Goal: Information Seeking & Learning: Compare options

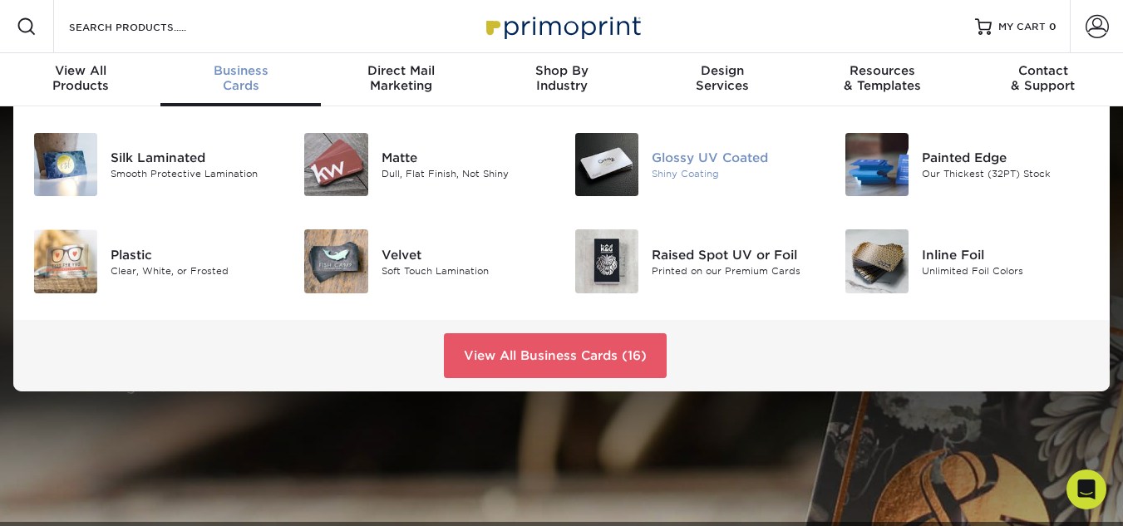
click at [705, 155] on div "Glossy UV Coated" at bounding box center [735, 158] width 168 height 18
click at [148, 256] on div "Plastic" at bounding box center [195, 254] width 168 height 18
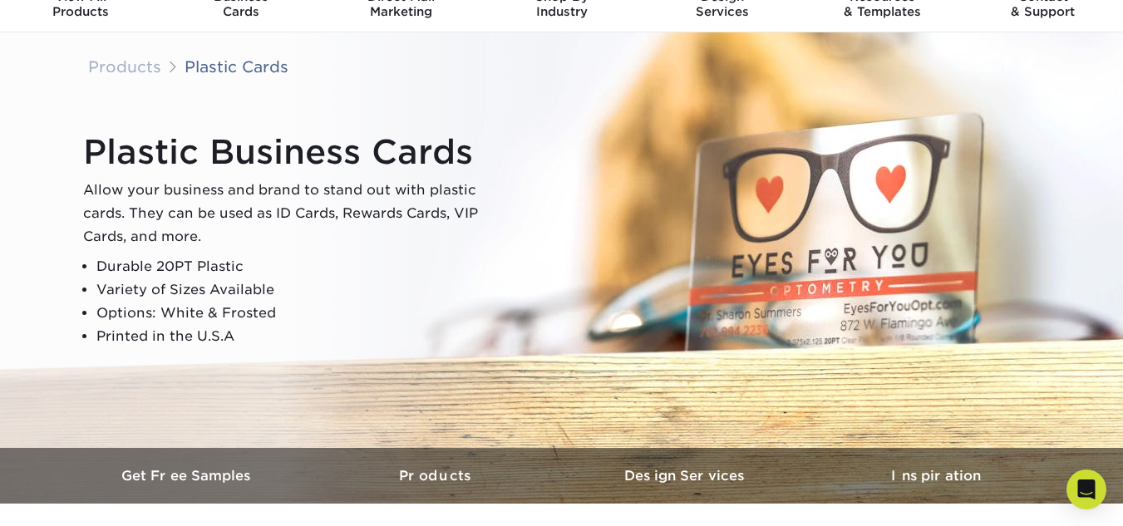
scroll to position [71, 0]
